Goal: Obtain resource: Download file/media

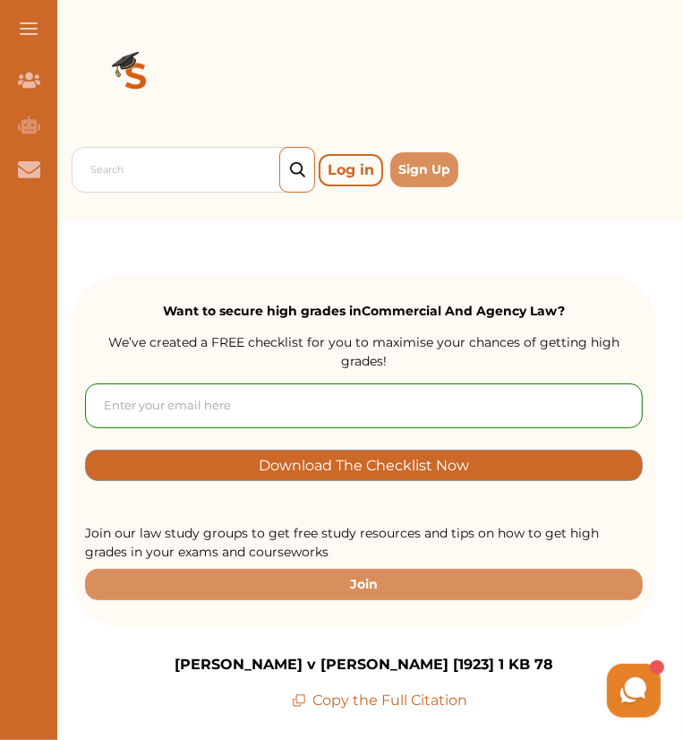
click at [367, 412] on form "Download The Checklist Now" at bounding box center [364, 432] width 558 height 98
